Goal: Task Accomplishment & Management: Manage account settings

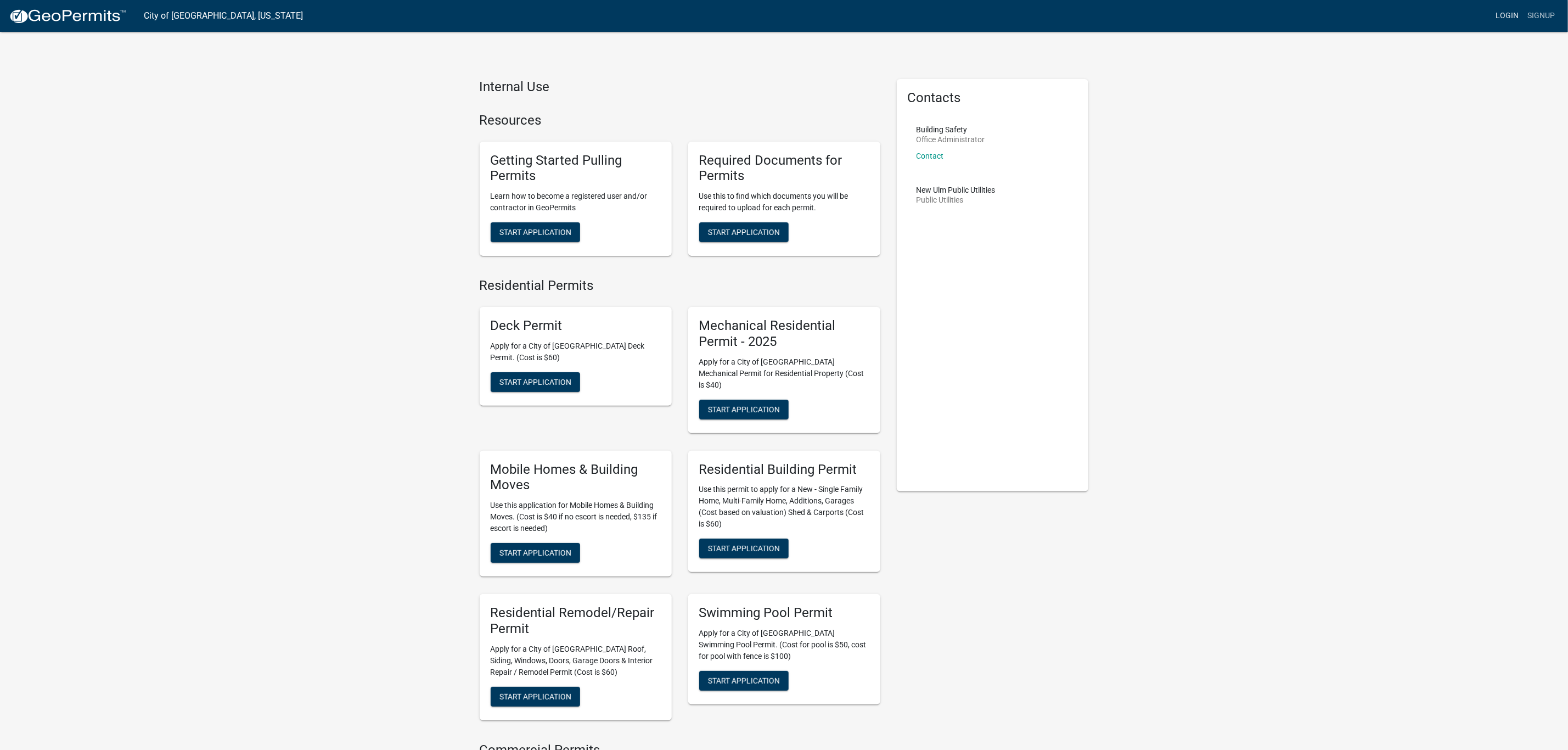
click at [1507, 12] on link "Login" at bounding box center [1507, 16] width 32 height 21
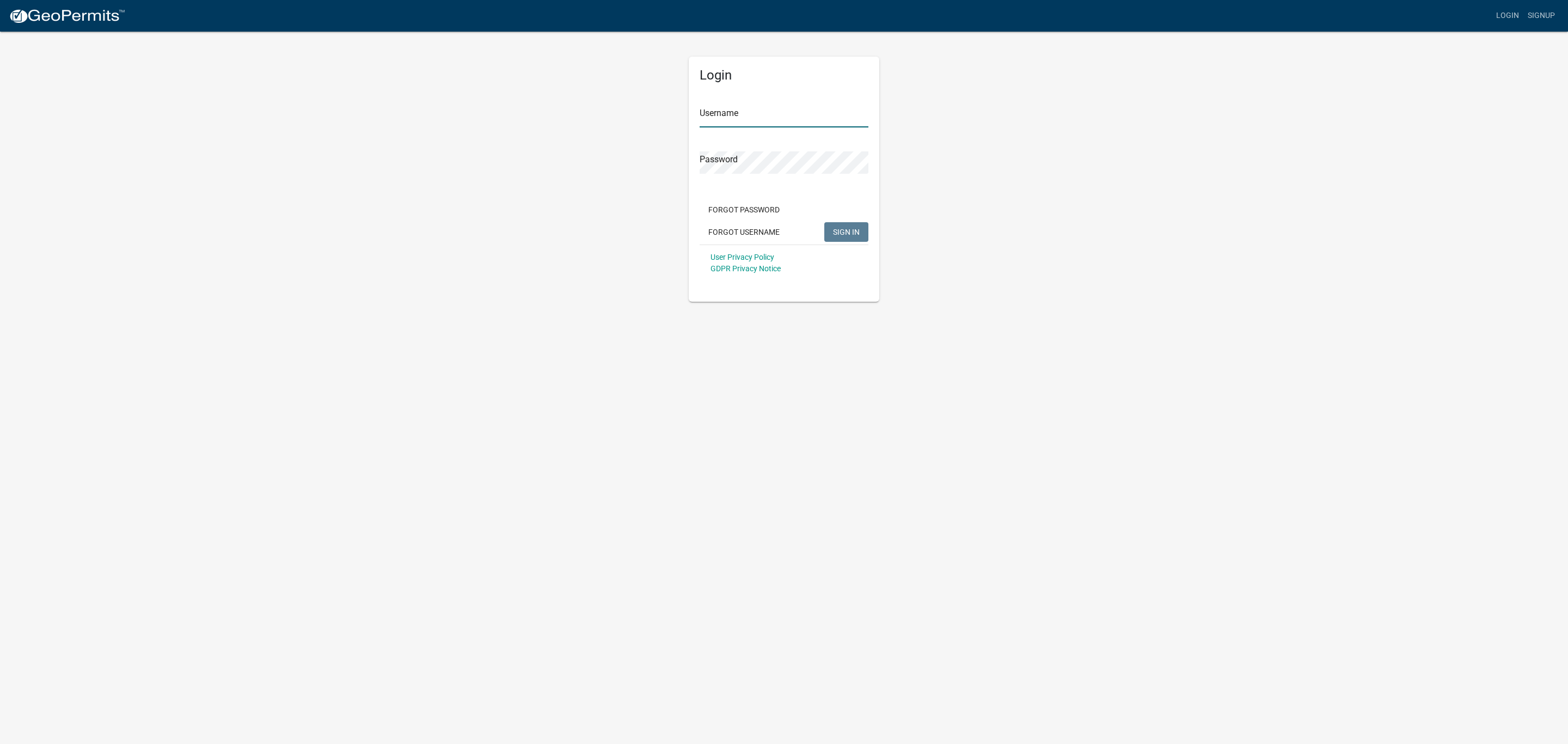
type input "SuzanneWels"
click at [1441, 232] on app-login-view "more_horiz Login Signup Login Username SuzanneWels Password Forgot Password For…" at bounding box center [784, 151] width 1568 height 301
click at [829, 237] on button "SIGN IN" at bounding box center [847, 232] width 44 height 20
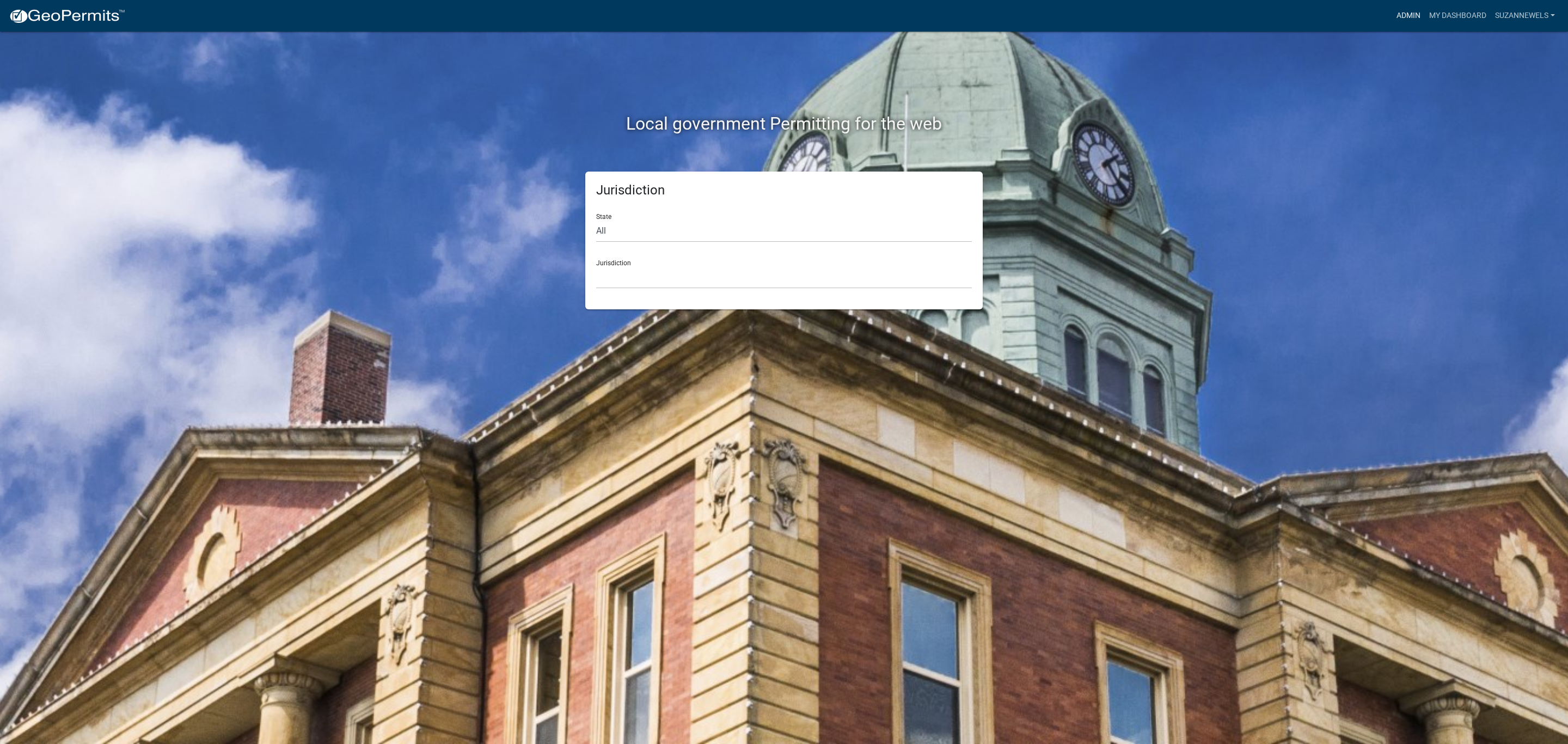
click at [1407, 14] on link "Admin" at bounding box center [1409, 16] width 33 height 20
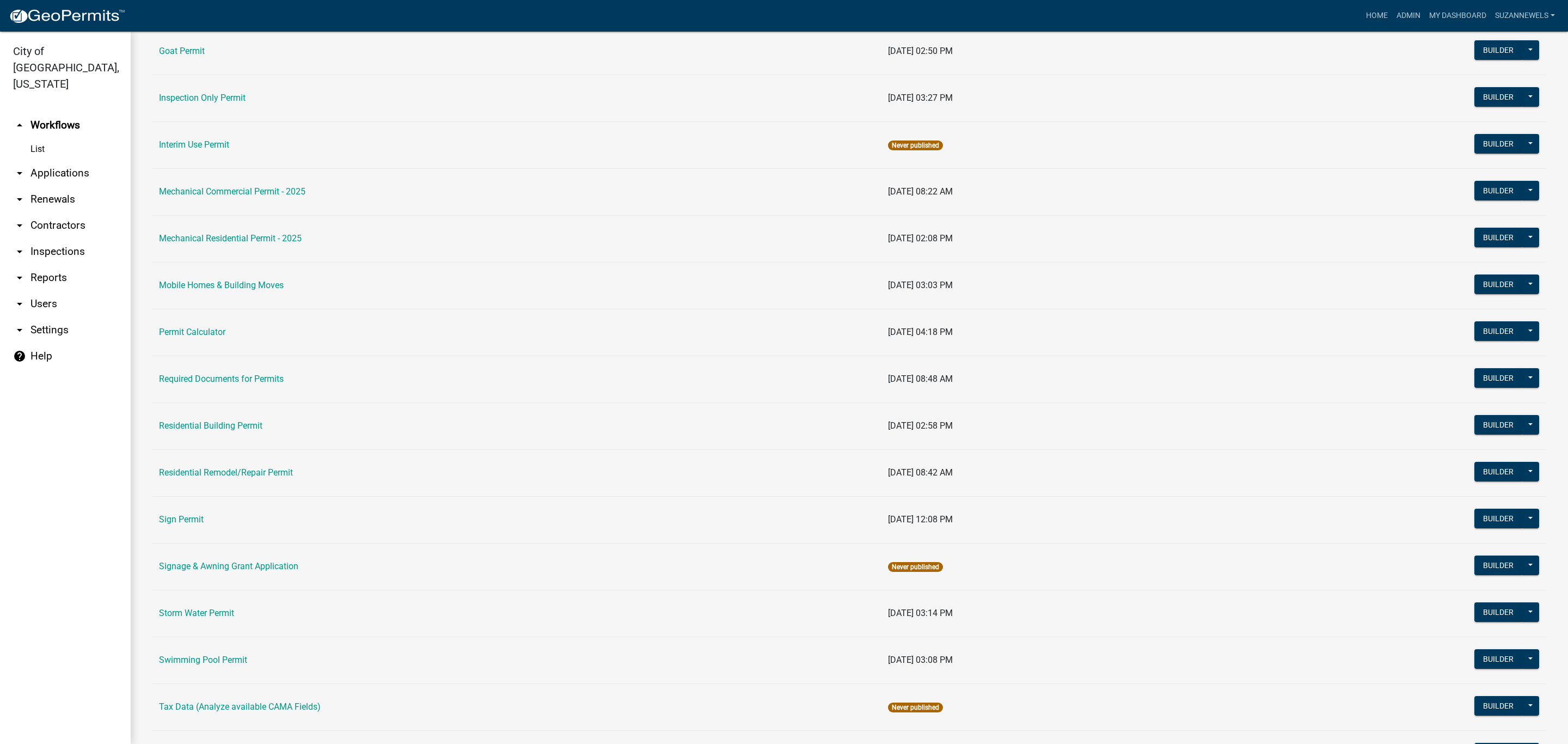
scroll to position [571, 0]
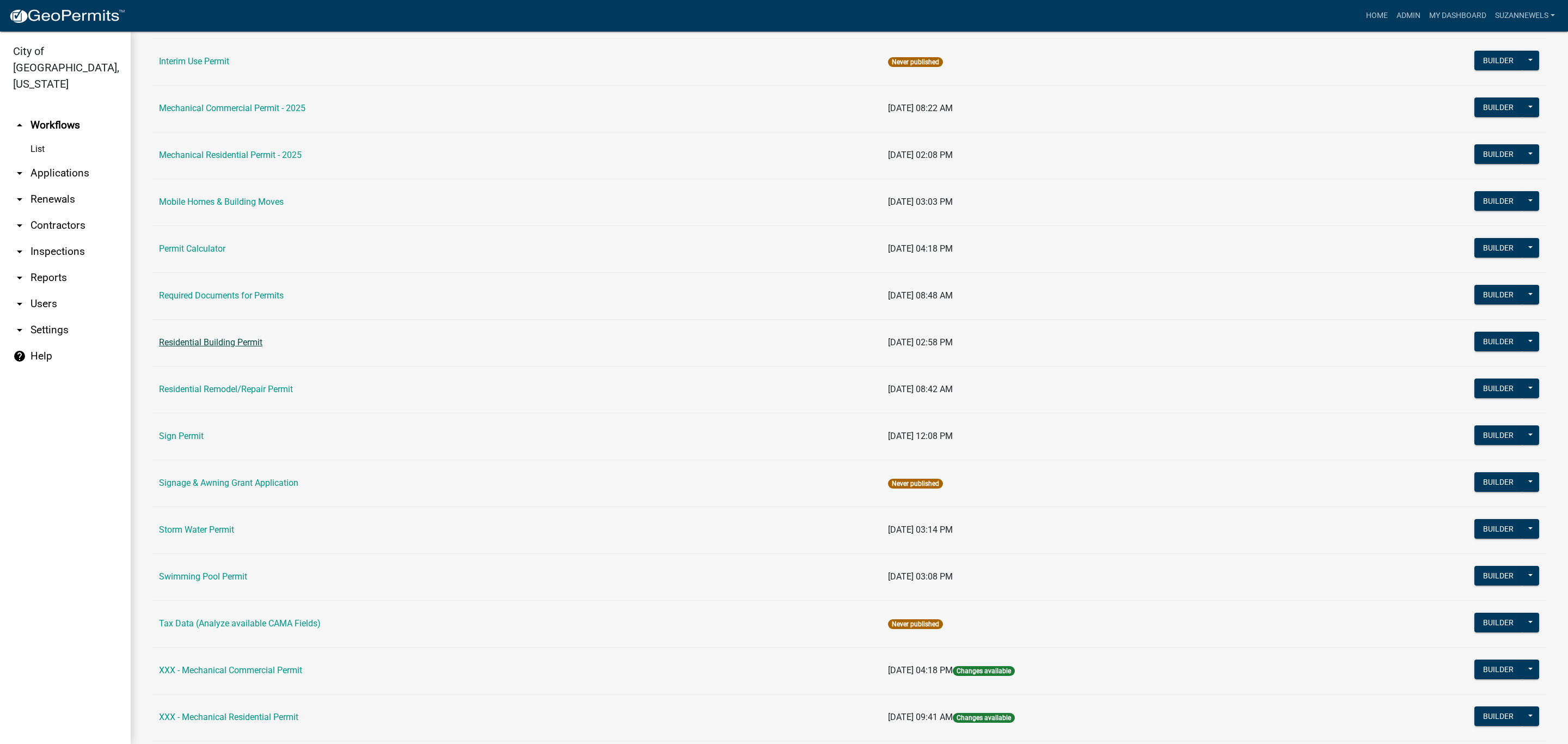
click at [226, 344] on link "Residential Building Permit" at bounding box center [210, 342] width 103 height 11
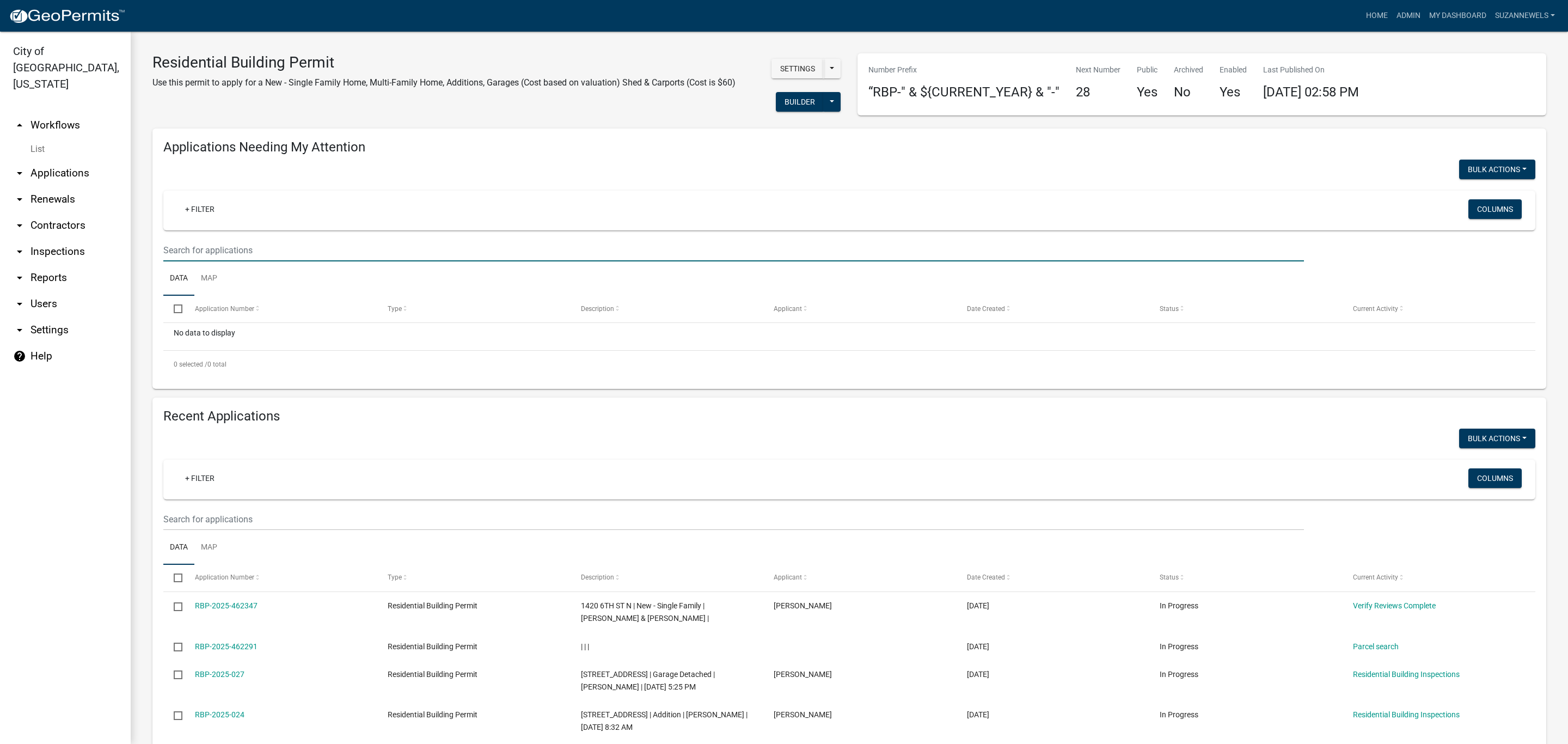
drag, startPoint x: 225, startPoint y: 248, endPoint x: 225, endPoint y: 255, distance: 7.0
click at [225, 248] on input "text" at bounding box center [734, 250] width 1141 height 22
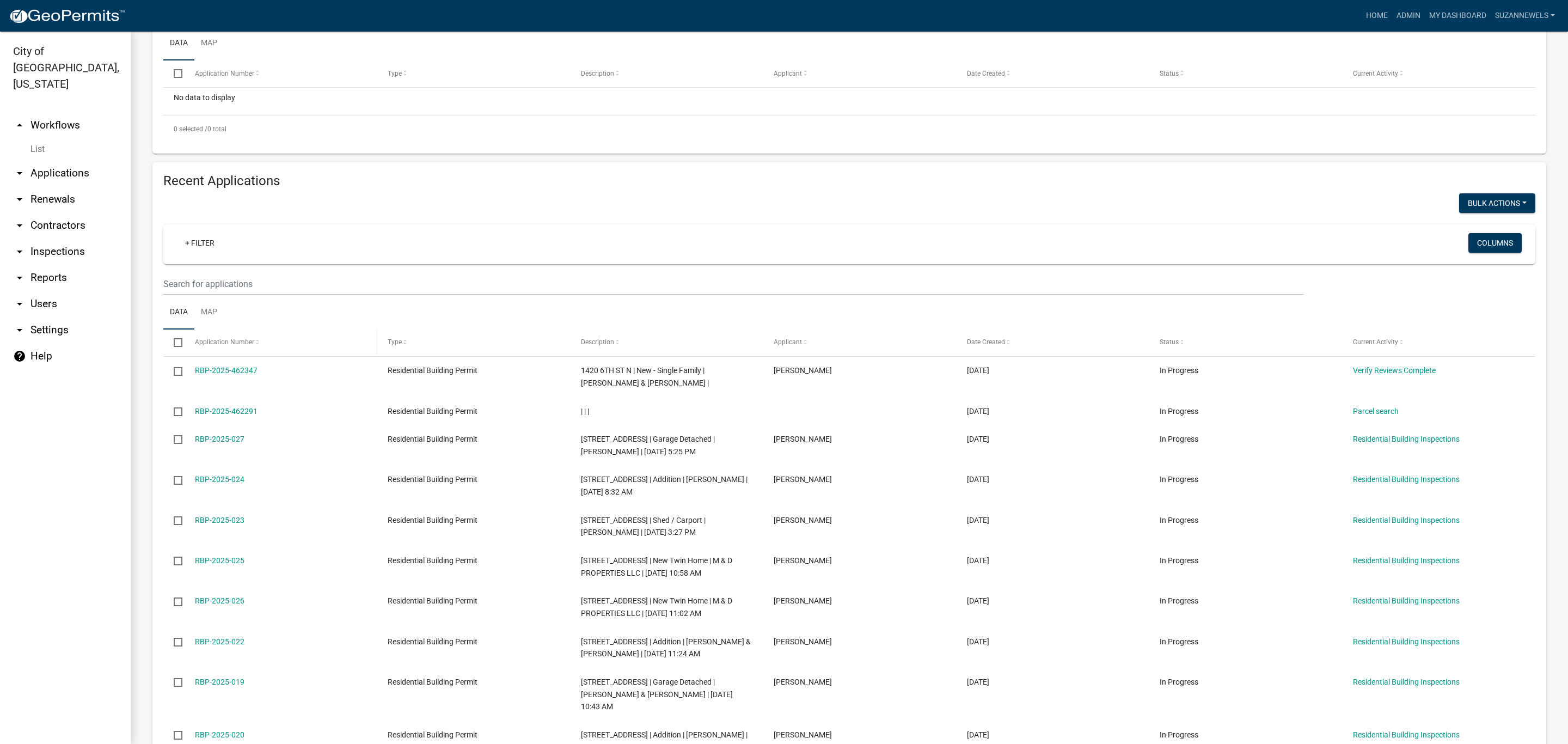
scroll to position [245, 0]
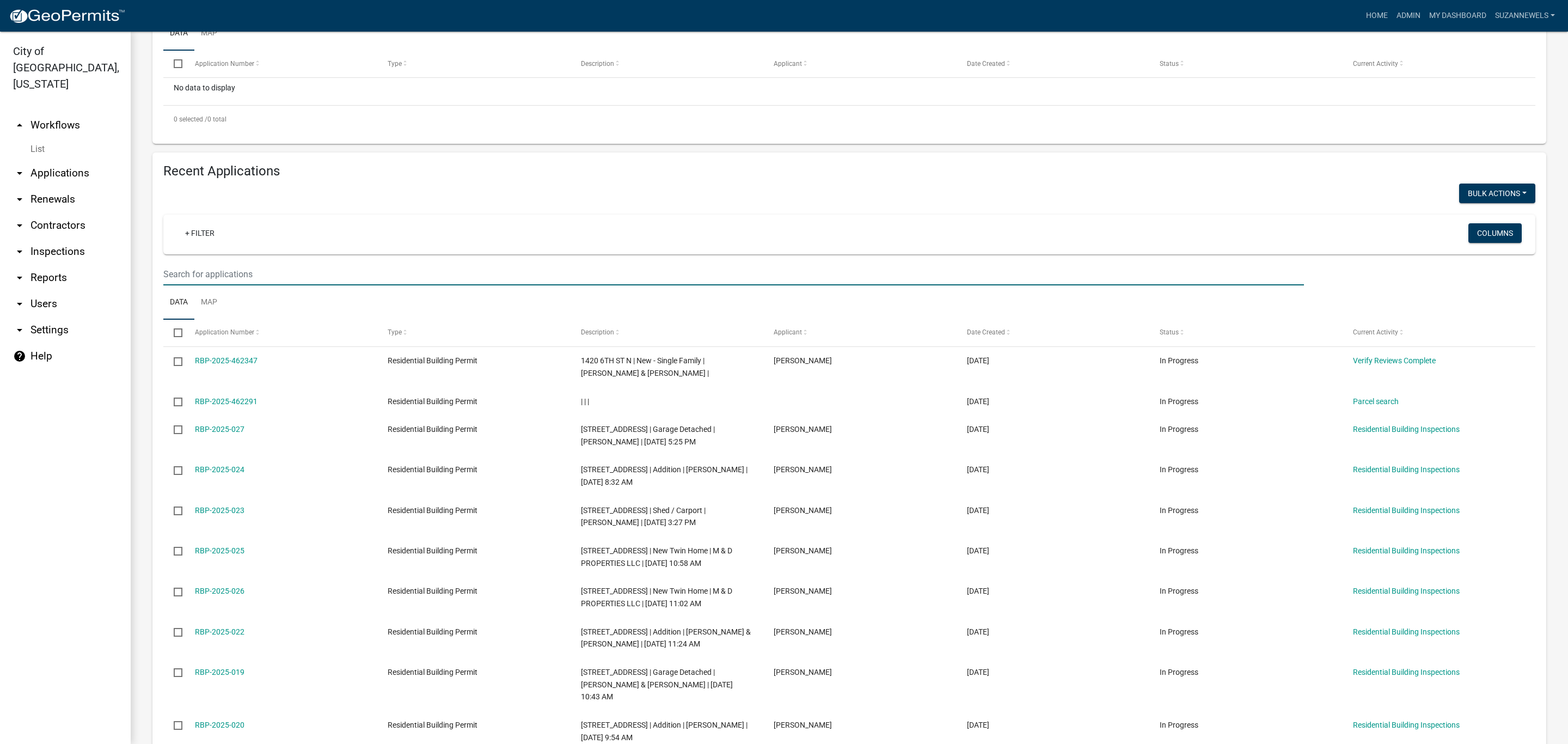
click at [250, 276] on input "text" at bounding box center [734, 273] width 1141 height 22
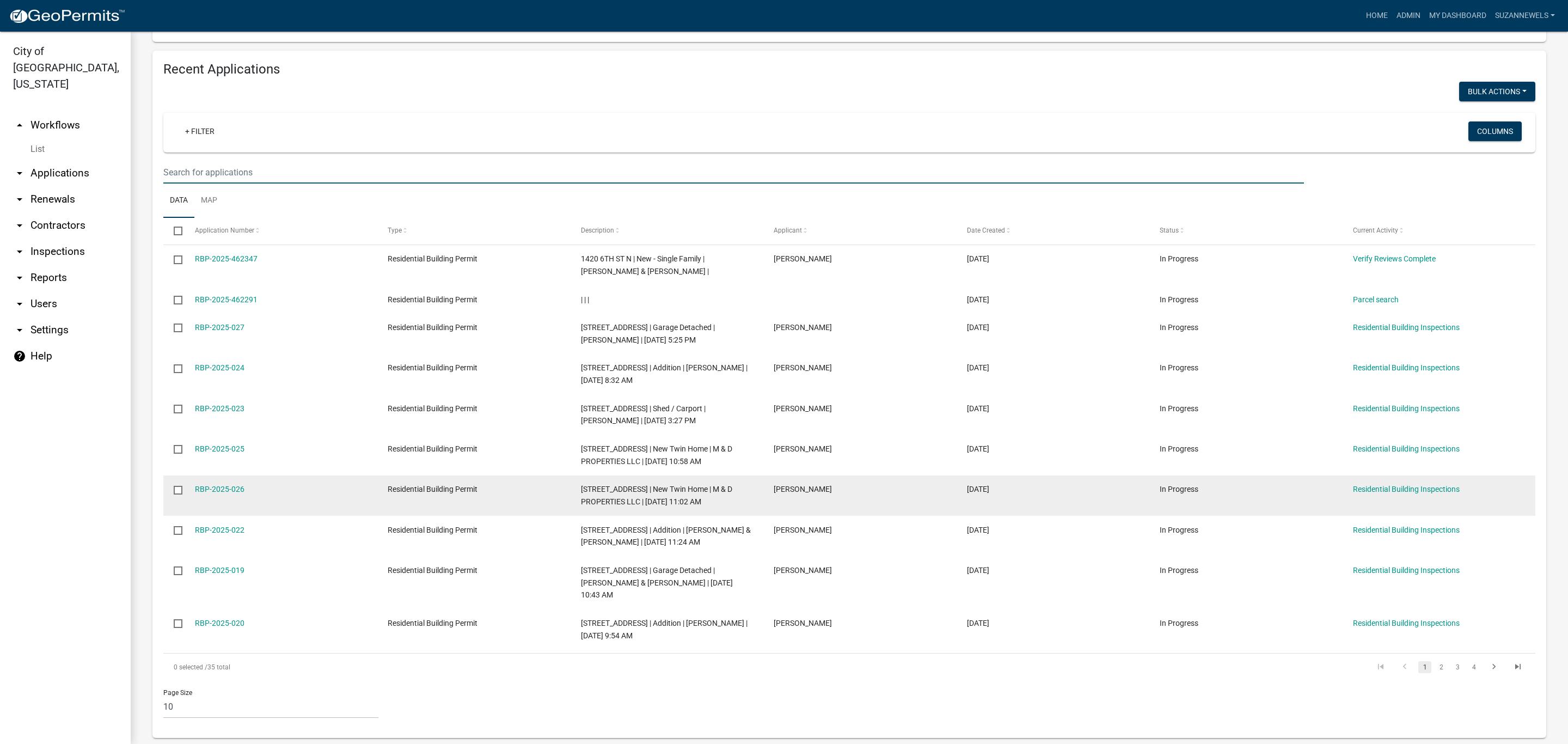
scroll to position [349, 0]
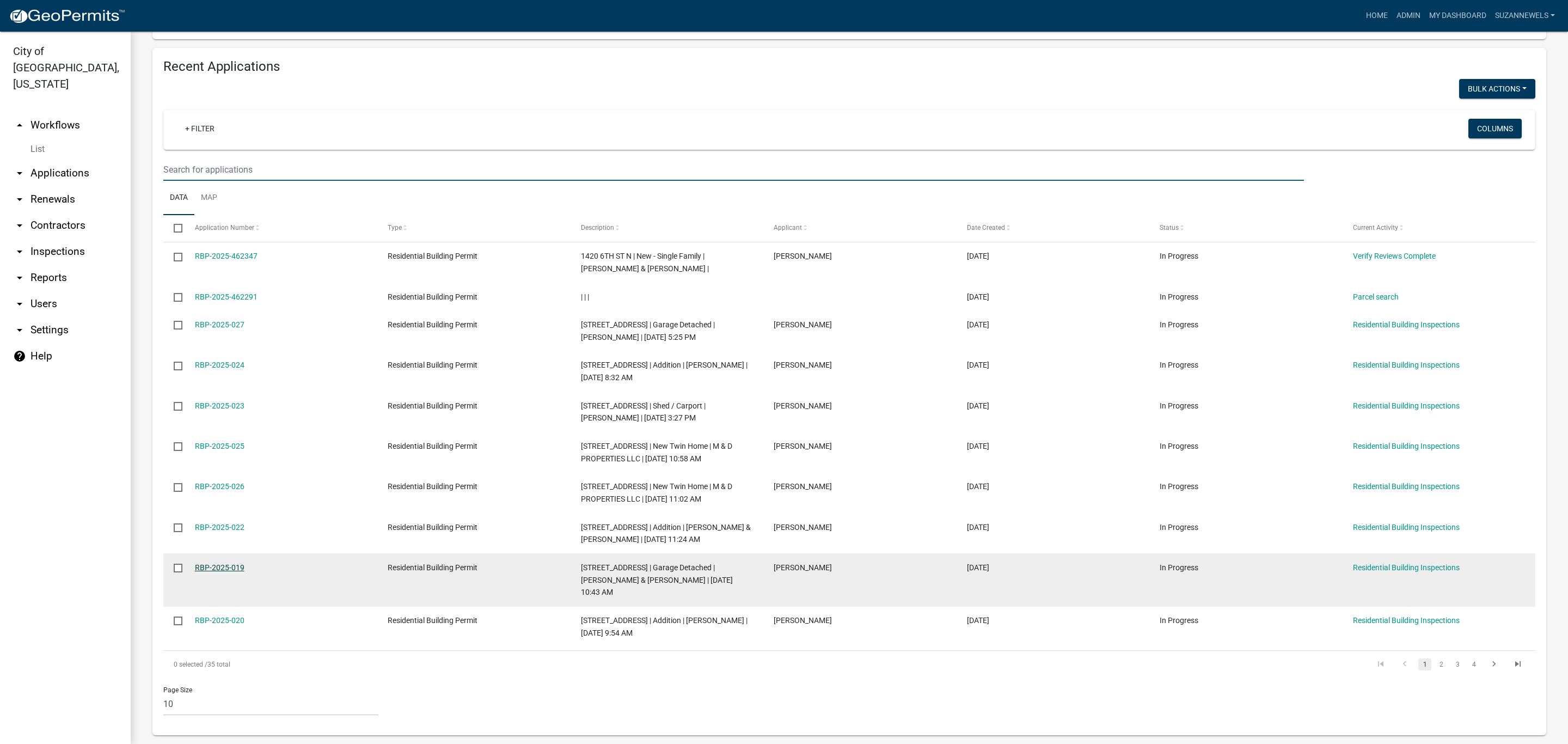
click at [216, 570] on link "RBP-2025-019" at bounding box center [219, 567] width 50 height 9
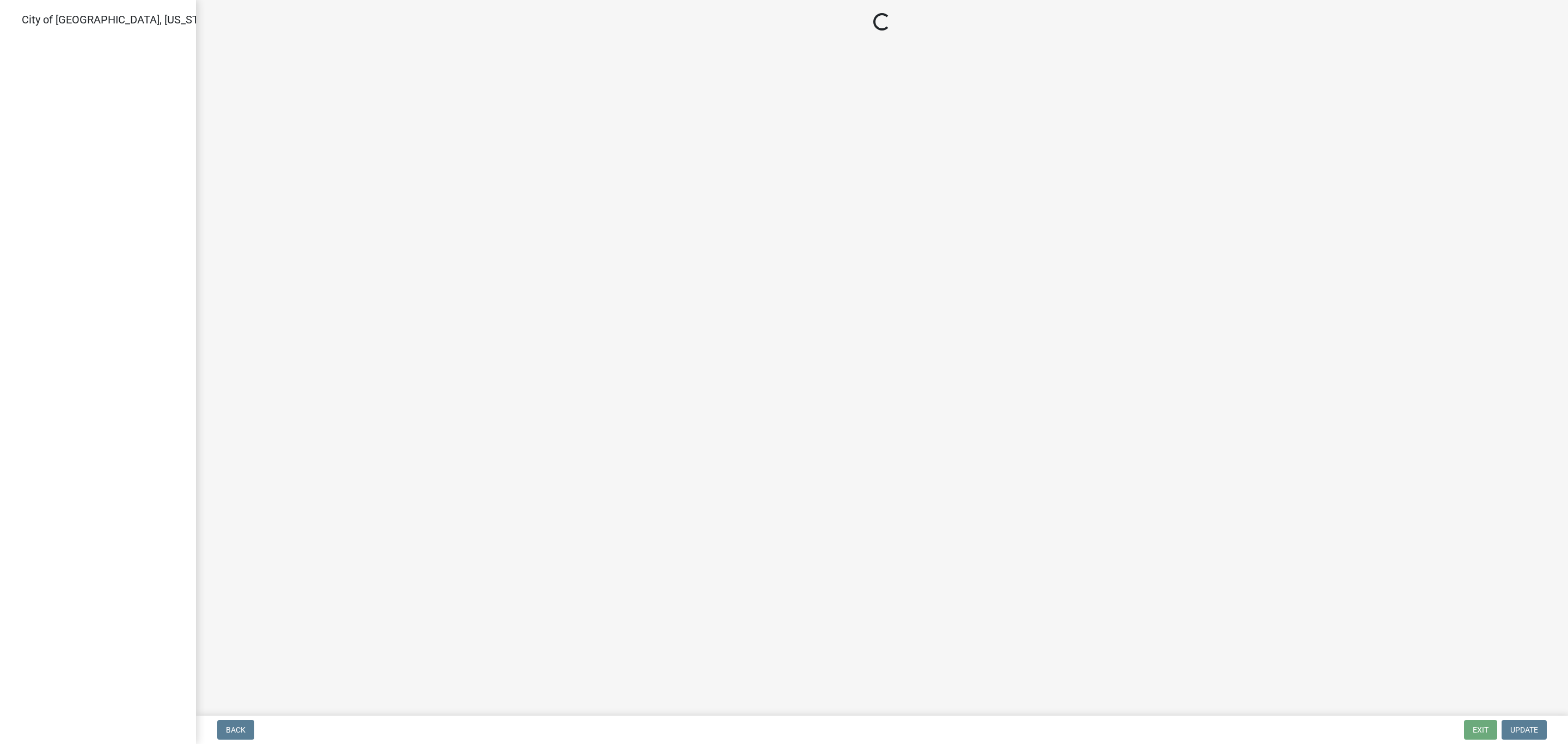
select select "805d55ac-e238-4e04-8f8e-acc067f36c3e"
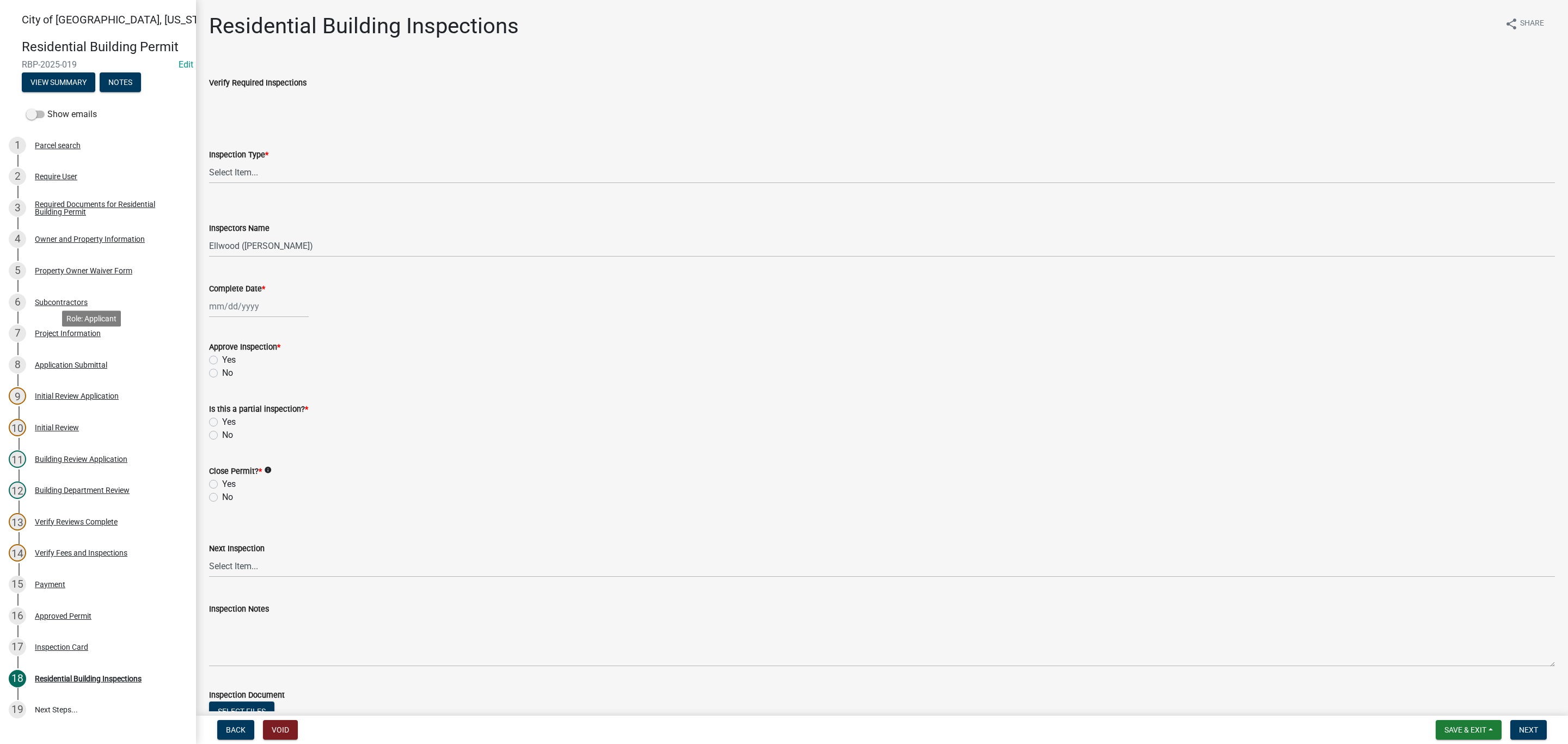
click at [72, 337] on div "Project Information" at bounding box center [68, 332] width 66 height 7
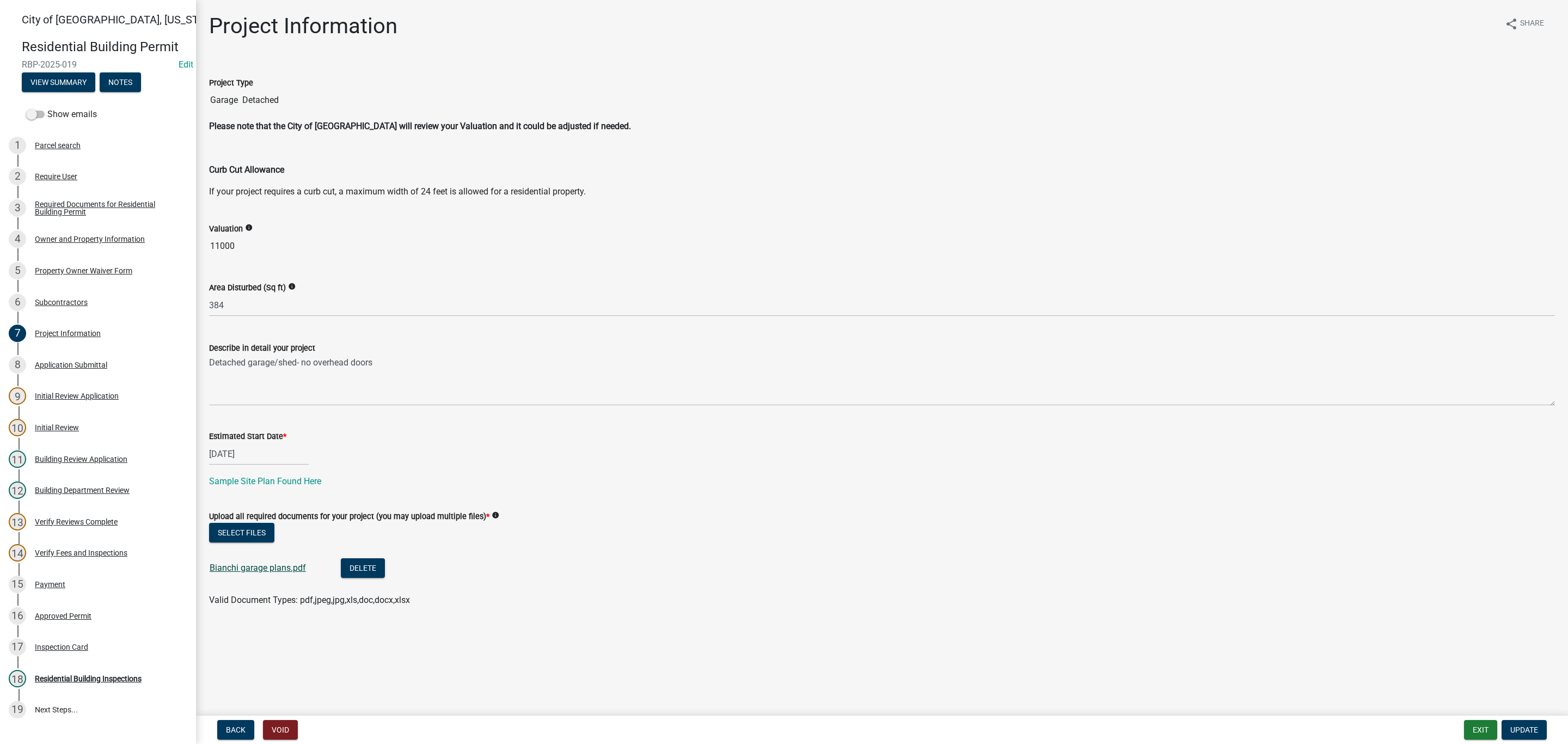
click at [252, 568] on link "Bianchi garage plans.pdf" at bounding box center [258, 567] width 97 height 11
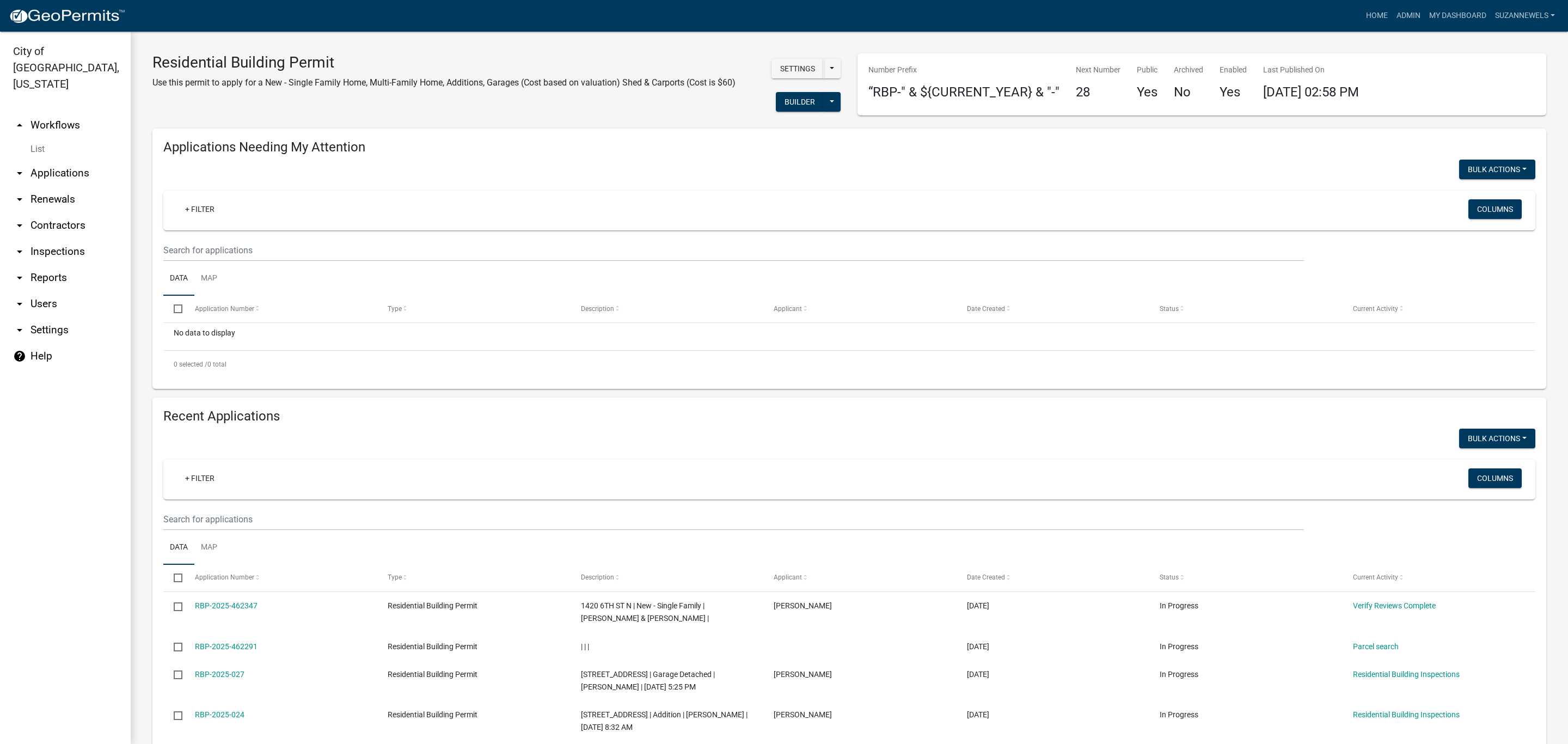
click at [57, 317] on link "arrow_drop_down Settings" at bounding box center [66, 330] width 131 height 26
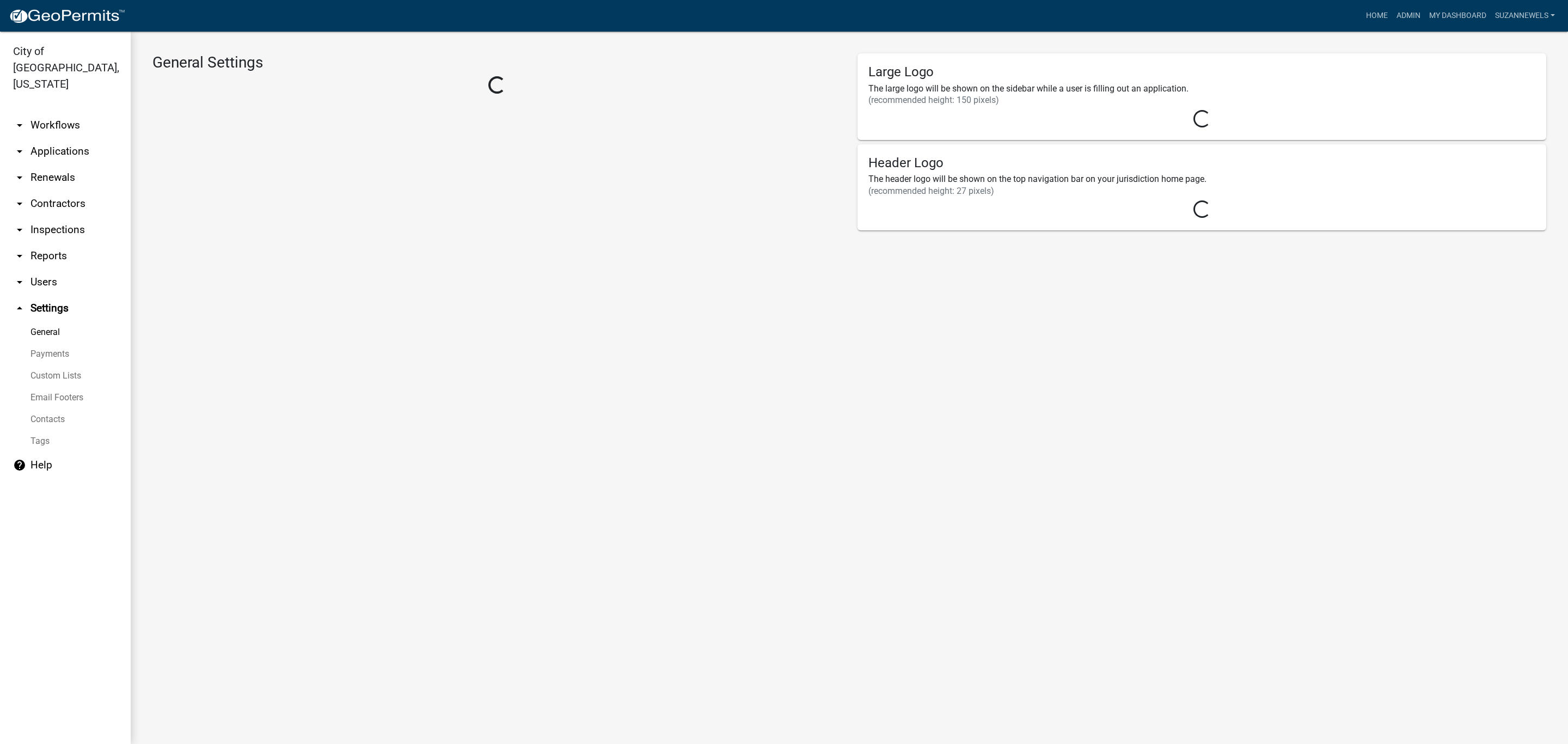
select select "MN"
select select "Central Standard Time"
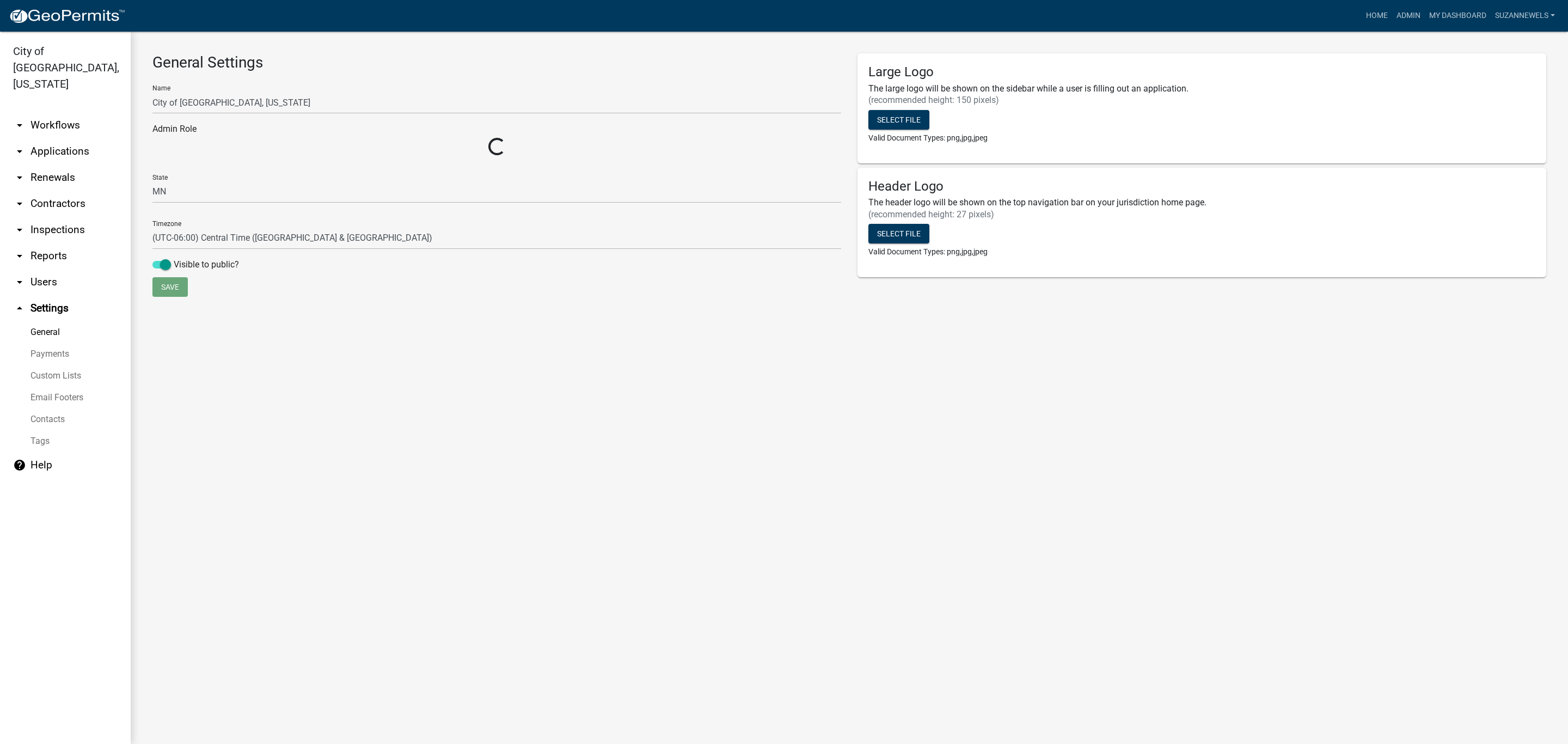
select select "2a8d2813-429b-4053-9d45-3691f4ce4985"
click at [48, 430] on link "Tags" at bounding box center [66, 440] width 131 height 22
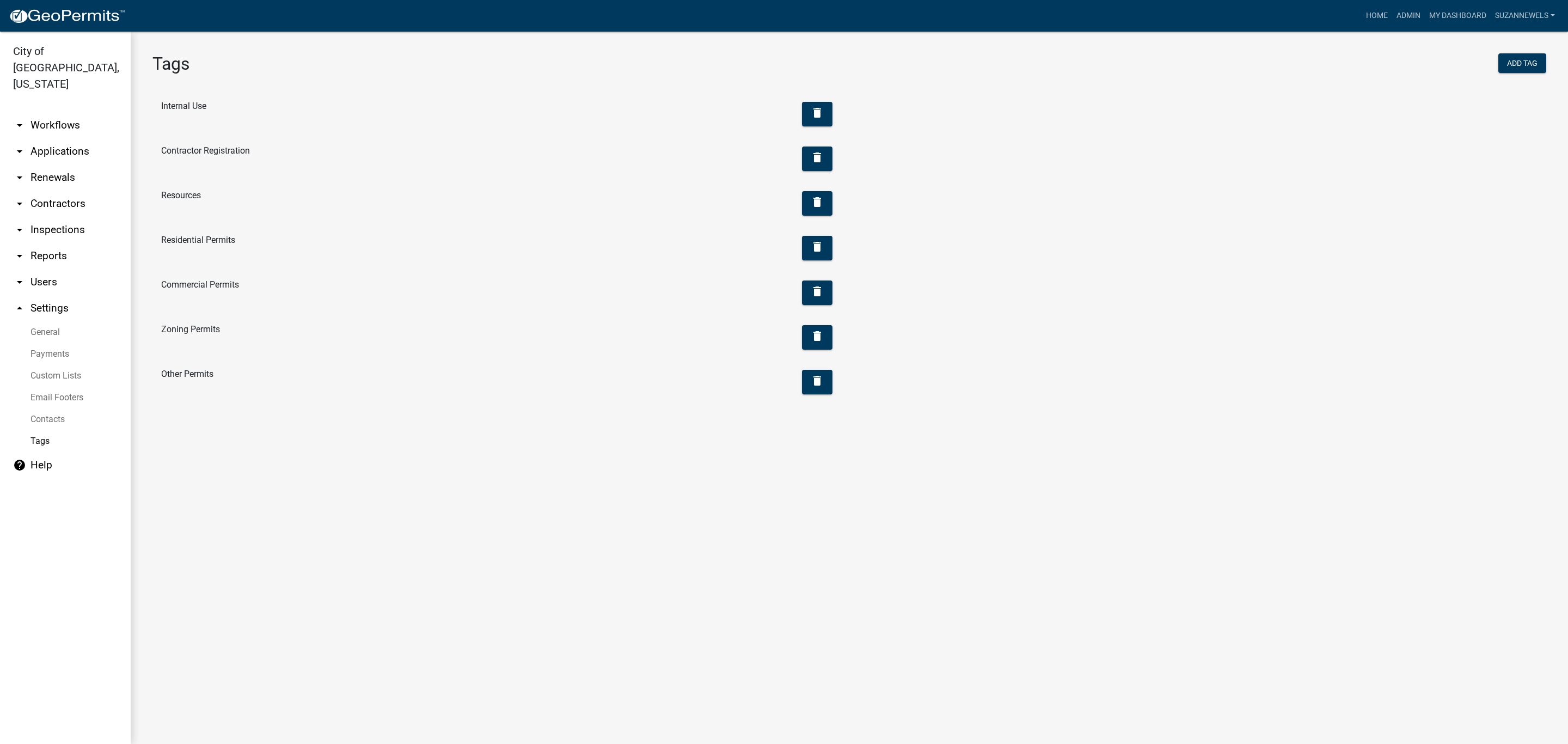
click at [52, 408] on link "Contacts" at bounding box center [66, 419] width 131 height 22
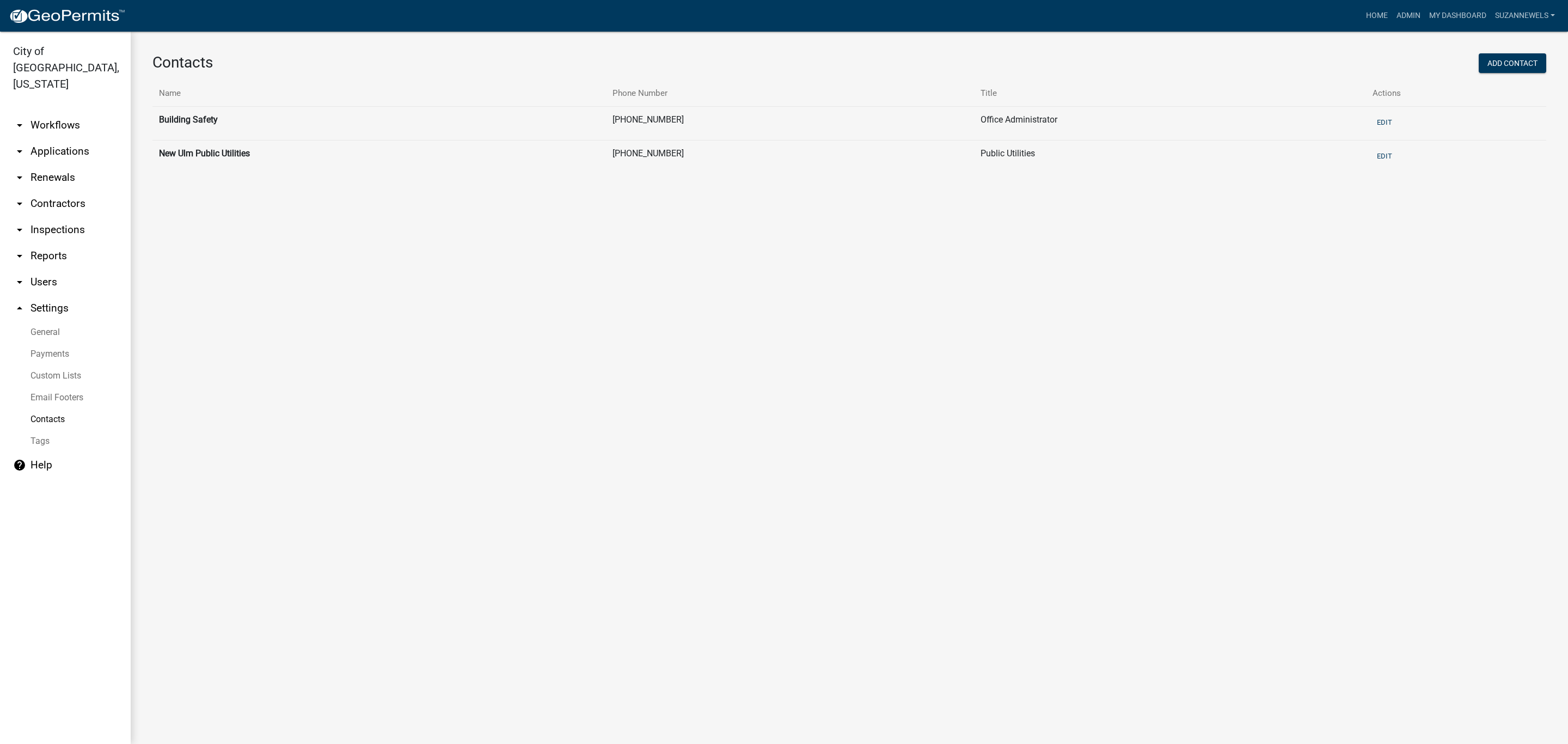
click at [56, 386] on link "Email Footers" at bounding box center [66, 397] width 131 height 22
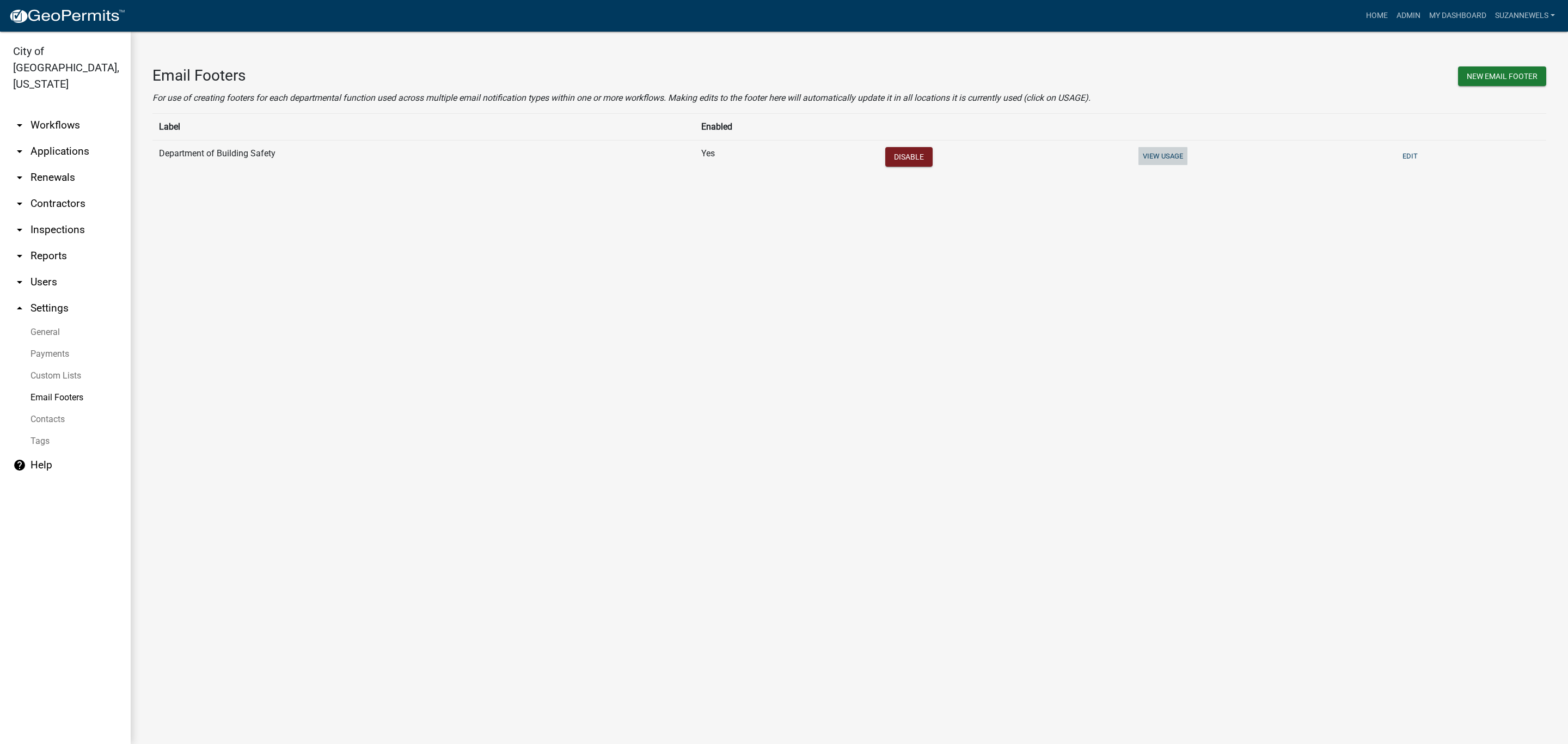
click at [1164, 156] on button "View Usage" at bounding box center [1164, 156] width 49 height 18
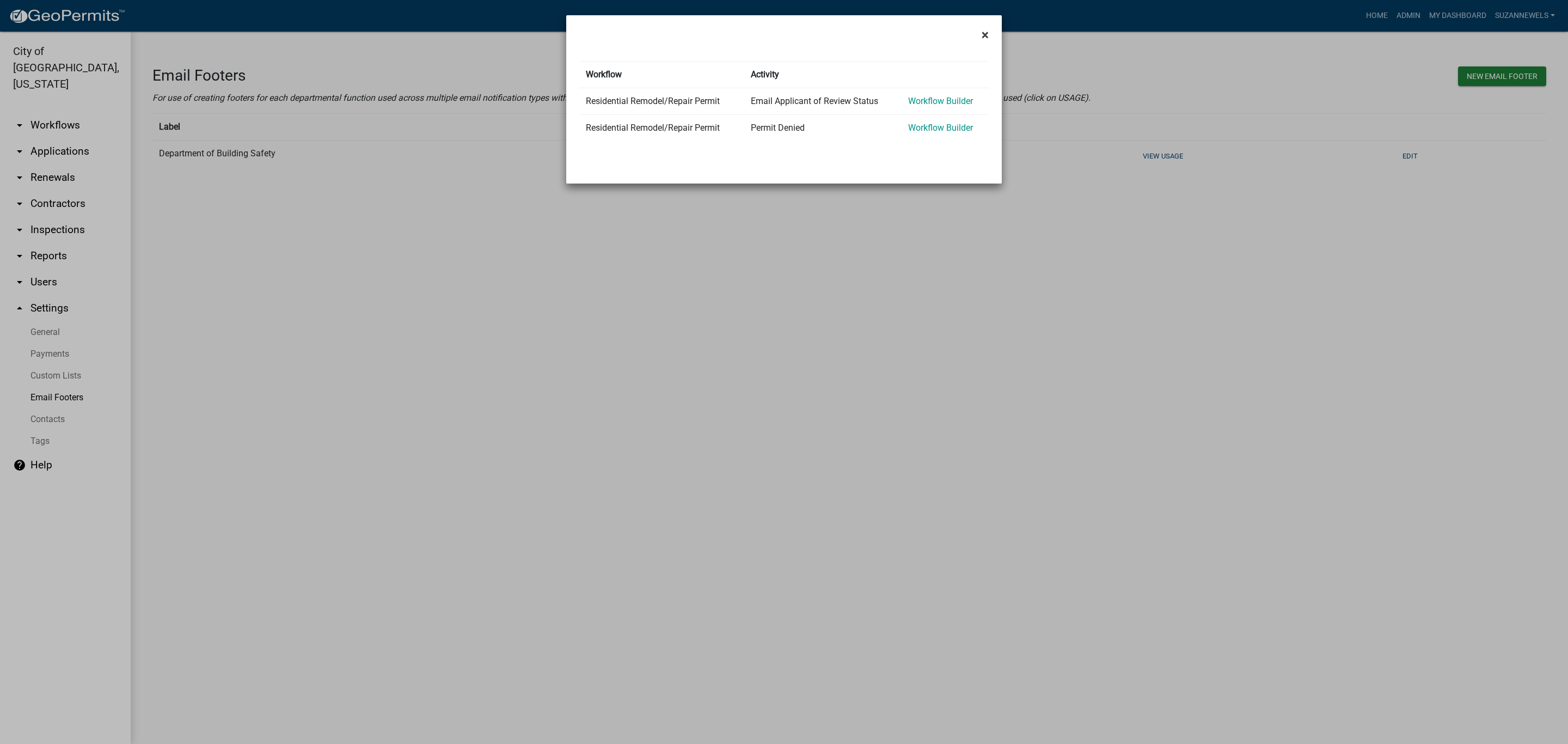
click at [984, 33] on span "×" at bounding box center [985, 34] width 7 height 16
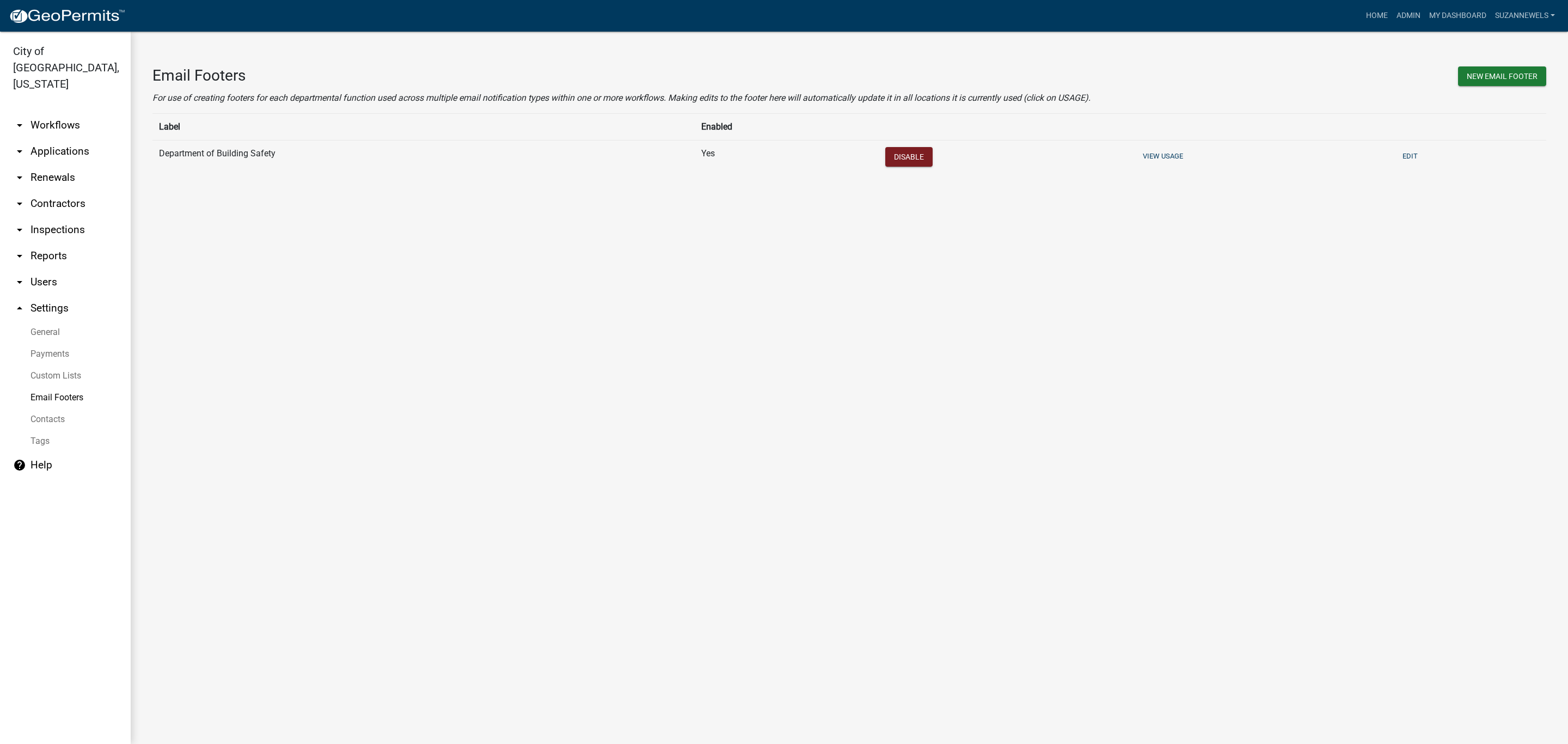
click at [44, 270] on link "arrow_drop_down Users" at bounding box center [66, 282] width 131 height 26
